Goal: Navigation & Orientation: Understand site structure

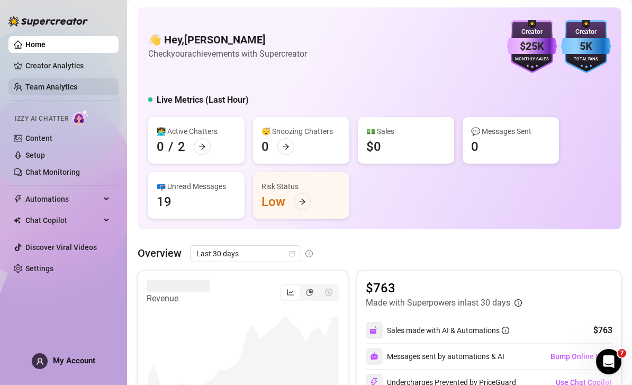
click at [77, 85] on link "Team Analytics" at bounding box center [51, 87] width 52 height 8
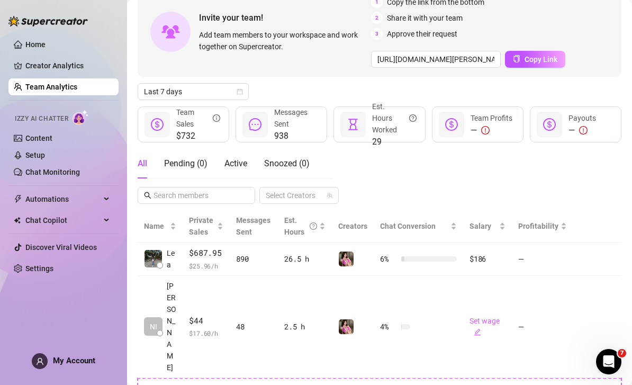
scroll to position [62, 0]
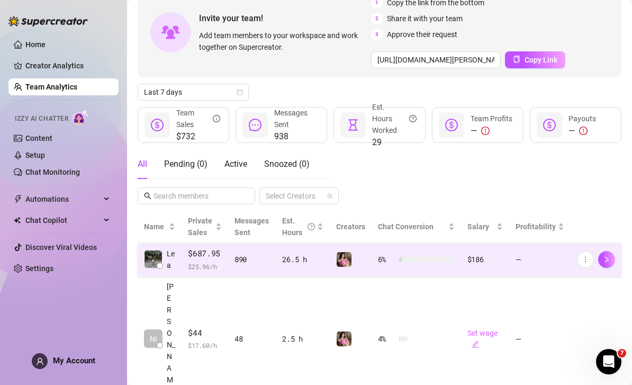
click at [276, 258] on td "890" at bounding box center [252, 259] width 48 height 33
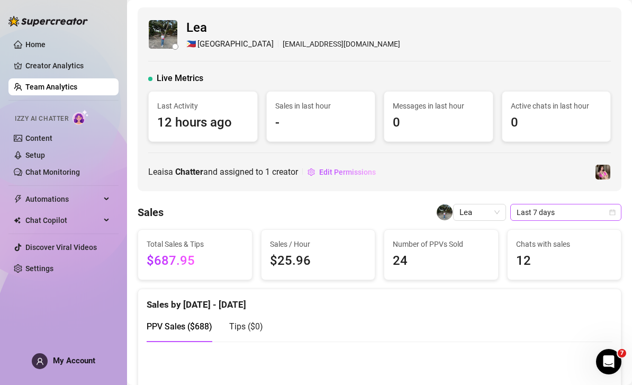
click at [582, 211] on span "Last 7 days" at bounding box center [566, 212] width 98 height 16
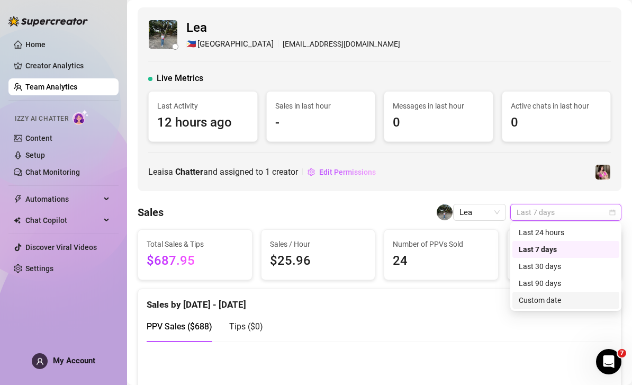
click at [528, 300] on div "Custom date" at bounding box center [566, 300] width 94 height 12
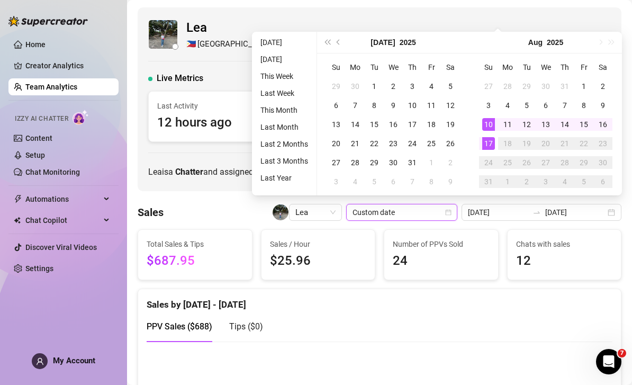
click at [535, 140] on td "19" at bounding box center [526, 143] width 19 height 19
type input "[DATE]"
click at [576, 127] on td "15" at bounding box center [583, 124] width 19 height 19
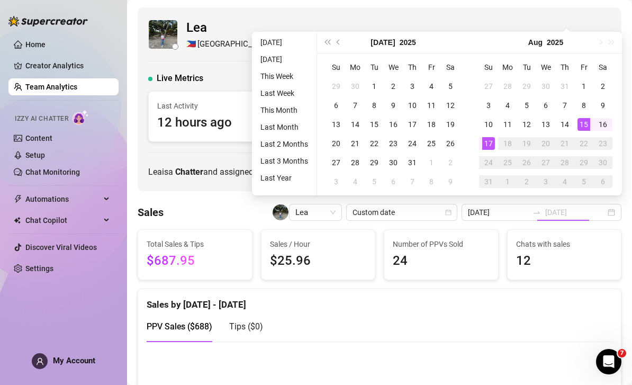
click at [527, 14] on div "Lea 🇵🇭 Manila [EMAIL_ADDRESS][DOMAIN_NAME] Live Metrics Last Activity 12 hours …" at bounding box center [380, 99] width 484 height 184
type input "[DATE]"
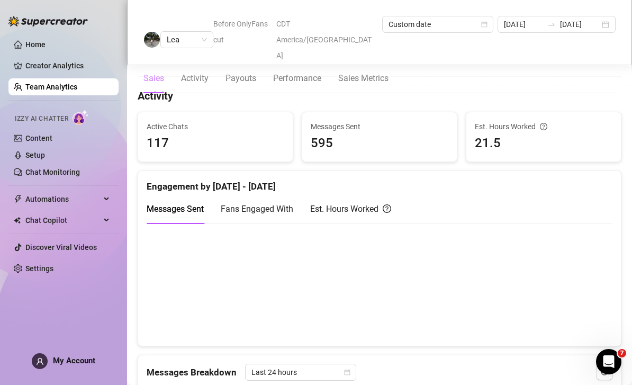
scroll to position [389, 0]
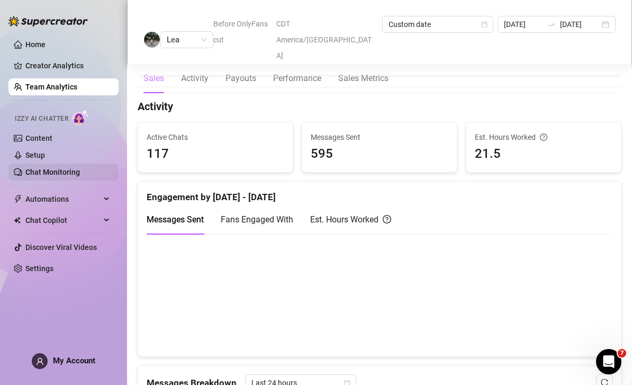
click at [59, 174] on link "Chat Monitoring" at bounding box center [52, 172] width 55 height 8
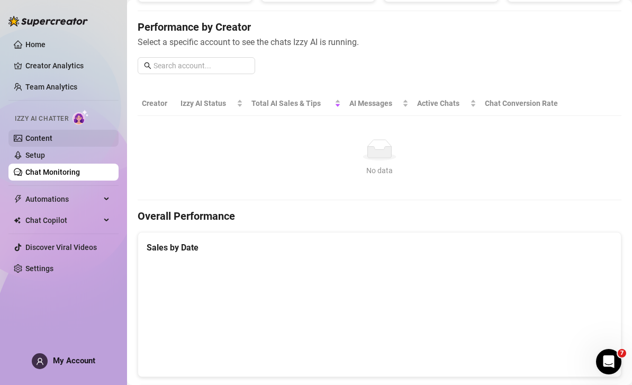
scroll to position [113, 0]
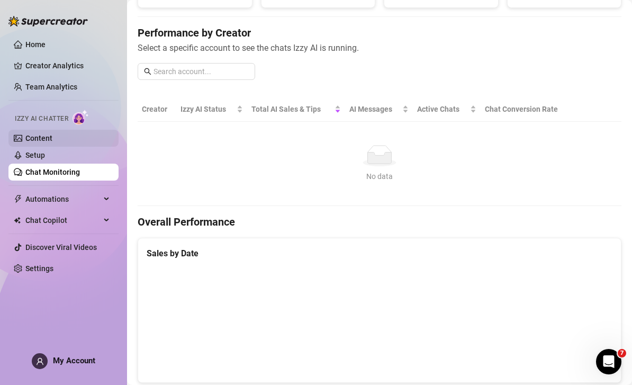
click at [52, 139] on link "Content" at bounding box center [38, 138] width 27 height 8
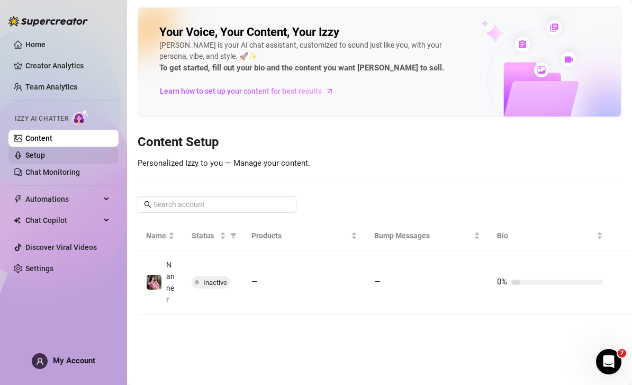
click at [45, 158] on link "Setup" at bounding box center [35, 155] width 20 height 8
